Goal: Download file/media

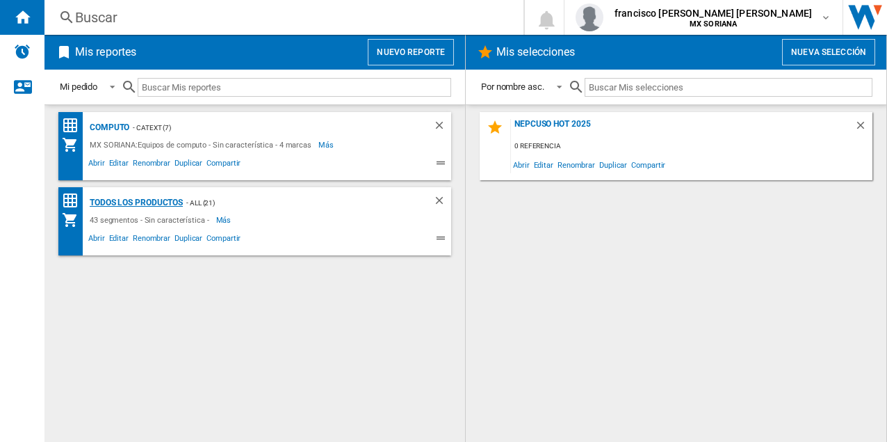
click at [153, 197] on div "Todos los Productos" at bounding box center [134, 202] width 97 height 17
click at [163, 202] on div "Todos los Productos" at bounding box center [134, 202] width 97 height 17
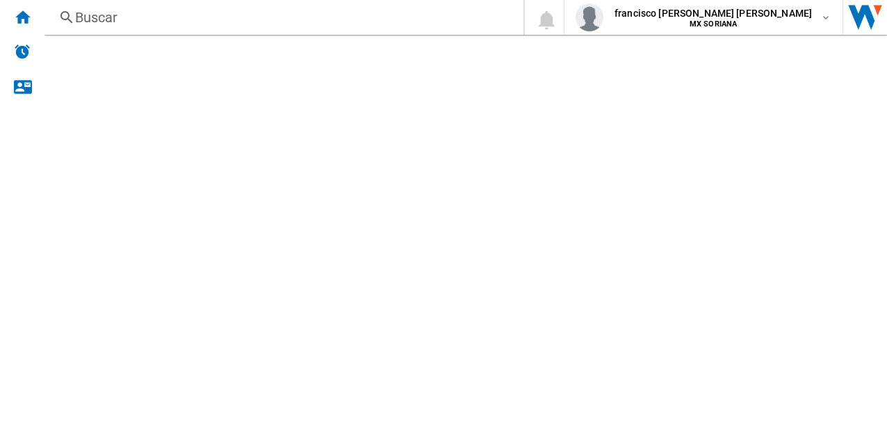
click at [100, 199] on div "Todos los Productos" at bounding box center [134, 202] width 97 height 17
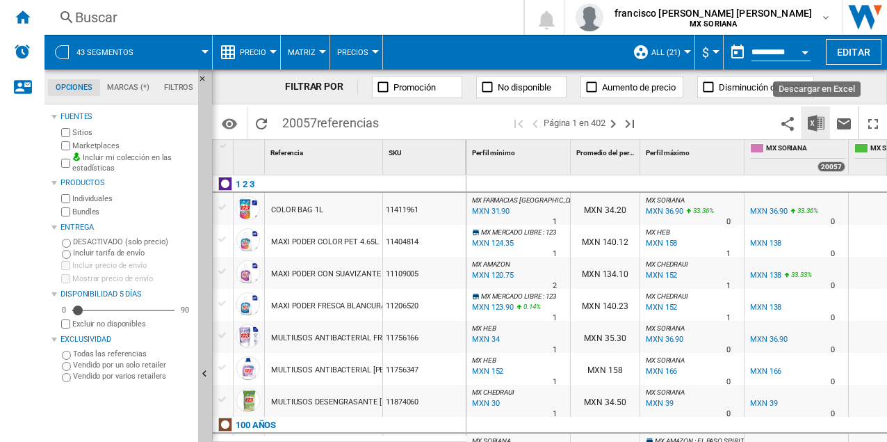
click at [815, 123] on img "Descargar en Excel" at bounding box center [816, 123] width 17 height 17
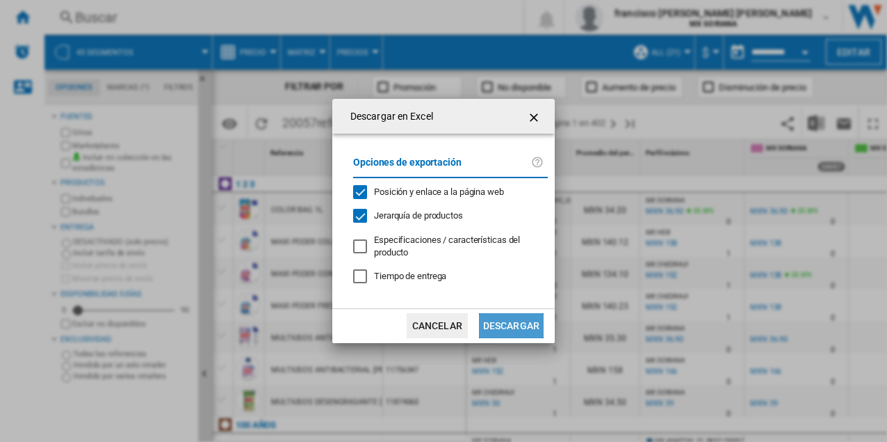
click at [523, 324] on button "Descargar" at bounding box center [511, 325] width 65 height 25
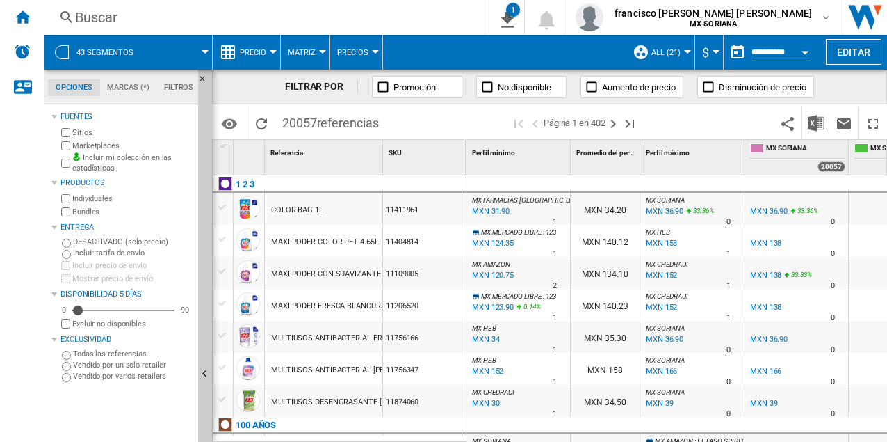
click at [70, 421] on div "[PERSON_NAME] Sitios Marketplaces Incluir mi colección en las estadísticas Prod…" at bounding box center [121, 275] width 141 height 334
